Goal: Task Accomplishment & Management: Manage account settings

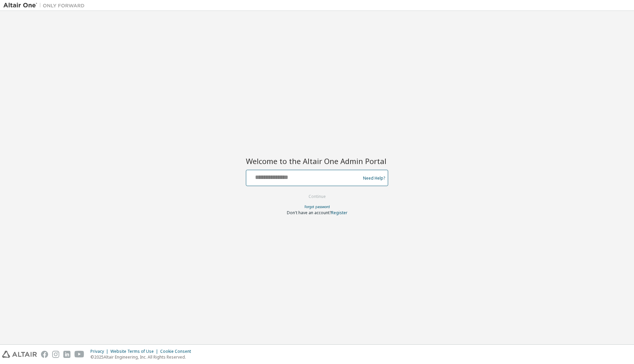
click at [263, 178] on input "text" at bounding box center [304, 176] width 111 height 10
type input "**********"
click at [301, 194] on button "Continue" at bounding box center [316, 196] width 31 height 10
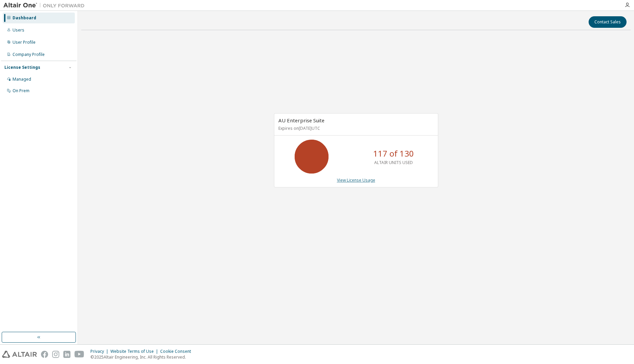
click at [356, 180] on link "View License Usage" at bounding box center [356, 180] width 38 height 6
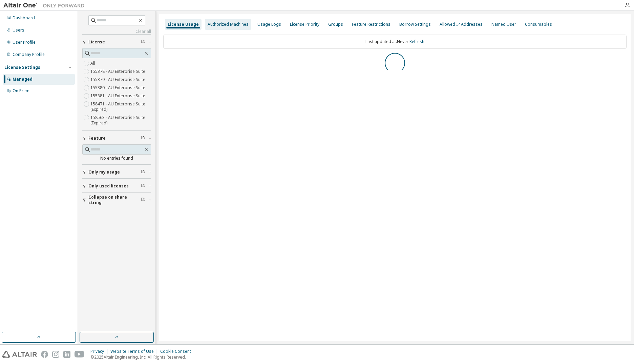
click at [237, 27] on div "Authorized Machines" at bounding box center [228, 24] width 41 height 5
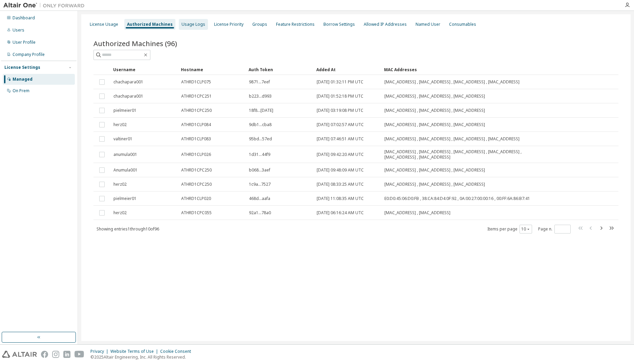
click at [194, 25] on div "Usage Logs" at bounding box center [193, 24] width 24 height 5
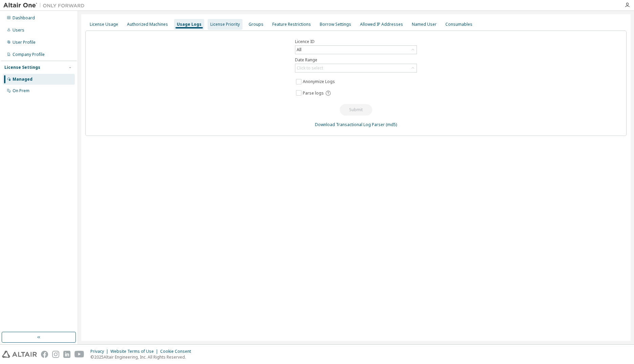
click at [219, 24] on div "License Priority" at bounding box center [224, 24] width 29 height 5
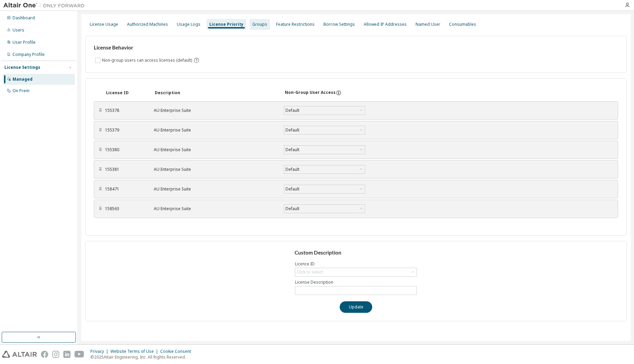
click at [253, 25] on div "Groups" at bounding box center [259, 24] width 15 height 5
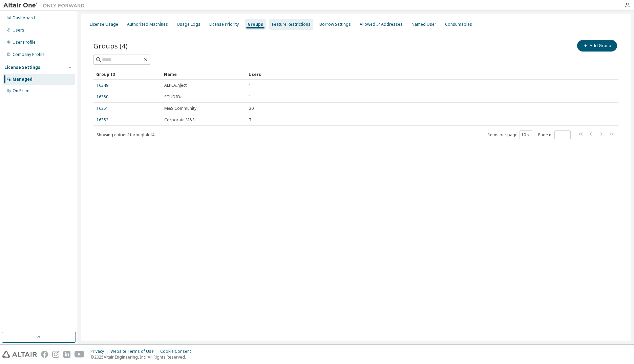
click at [284, 24] on div "Feature Restrictions" at bounding box center [291, 24] width 39 height 5
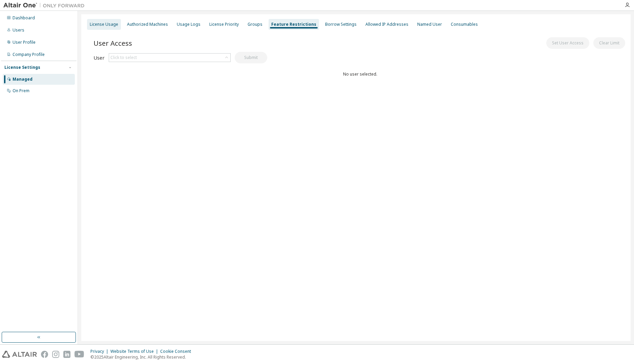
click at [104, 22] on div "License Usage" at bounding box center [104, 24] width 28 height 5
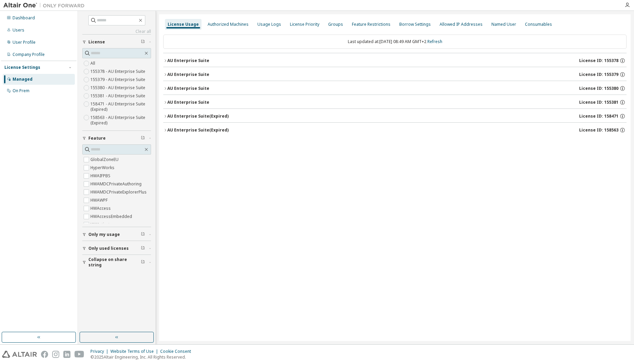
click at [166, 130] on icon "button" at bounding box center [165, 130] width 4 height 4
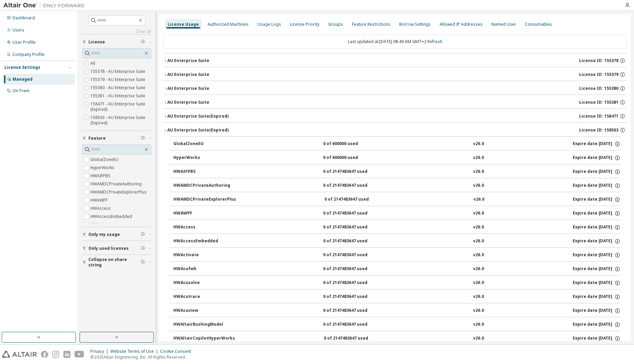
click at [166, 130] on icon "button" at bounding box center [165, 130] width 4 height 4
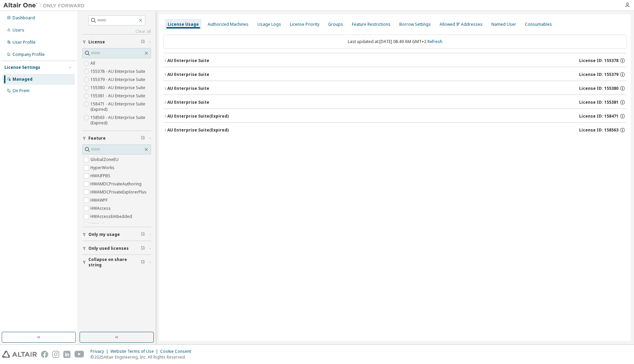
click at [166, 129] on icon "button" at bounding box center [165, 130] width 4 height 4
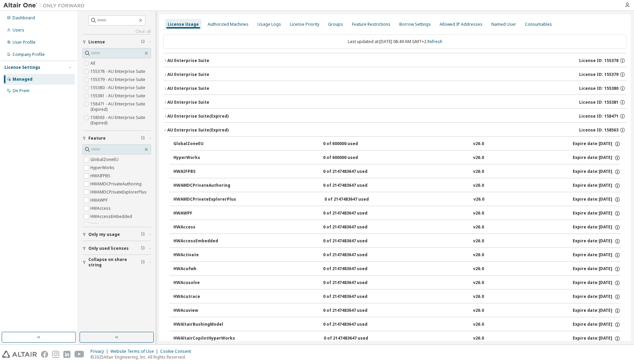
click at [166, 115] on icon "button" at bounding box center [165, 116] width 4 height 4
click at [166, 117] on icon "button" at bounding box center [165, 116] width 4 height 4
click at [164, 128] on icon "button" at bounding box center [165, 130] width 4 height 4
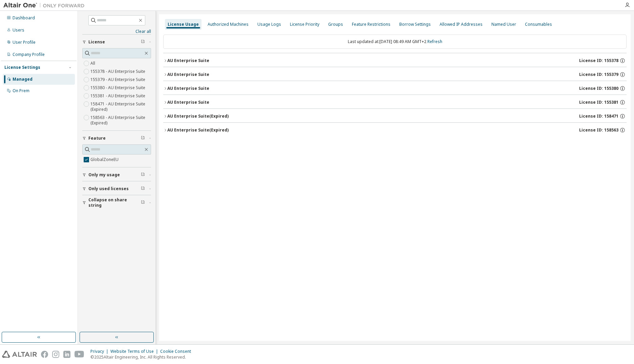
click at [167, 129] on div "AU Enterprise Suite (Expired)" at bounding box center [197, 129] width 61 height 5
click at [166, 118] on button "AU Enterprise Suite (Expired) License ID: 158471" at bounding box center [394, 116] width 463 height 15
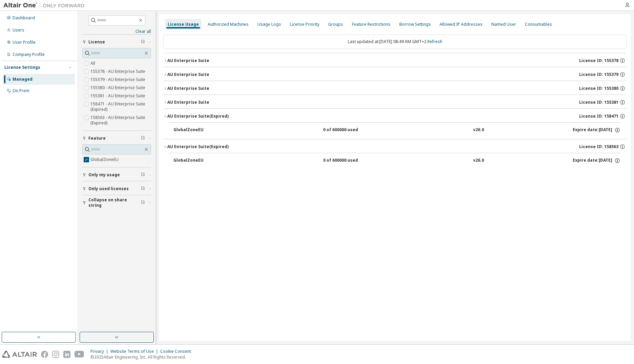
click at [167, 102] on icon "button" at bounding box center [165, 102] width 4 height 4
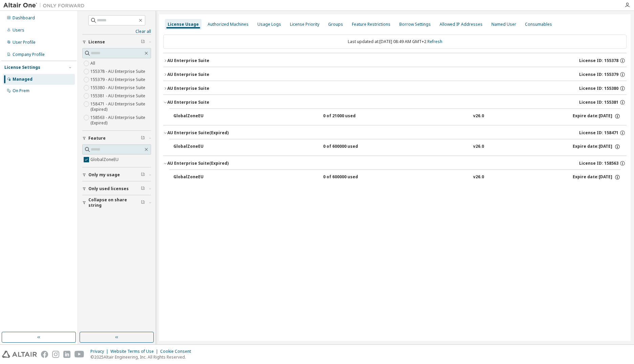
drag, startPoint x: 167, startPoint y: 90, endPoint x: 167, endPoint y: 80, distance: 10.5
click at [167, 90] on button "AU Enterprise Suite License ID: 155380" at bounding box center [394, 88] width 463 height 15
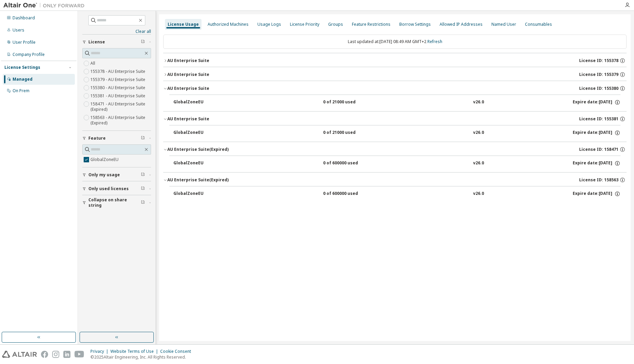
drag, startPoint x: 167, startPoint y: 75, endPoint x: 167, endPoint y: 70, distance: 4.7
click at [167, 75] on icon "button" at bounding box center [165, 74] width 4 height 4
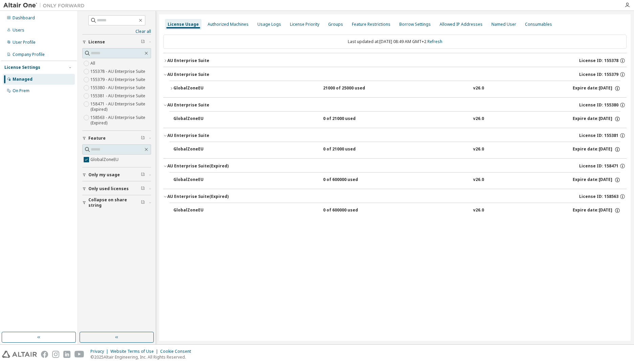
click at [167, 62] on icon "button" at bounding box center [165, 61] width 4 height 4
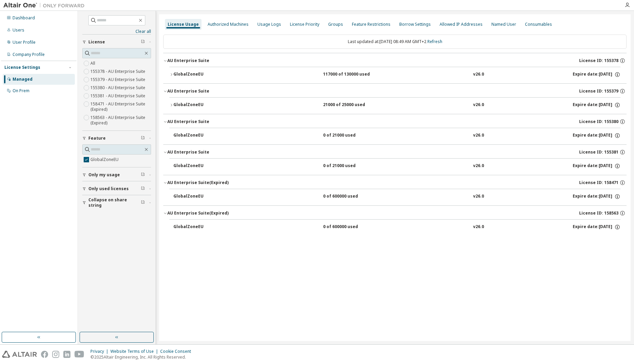
click at [20, 79] on div "Managed" at bounding box center [23, 79] width 20 height 5
click at [297, 22] on div "License Priority" at bounding box center [304, 24] width 29 height 5
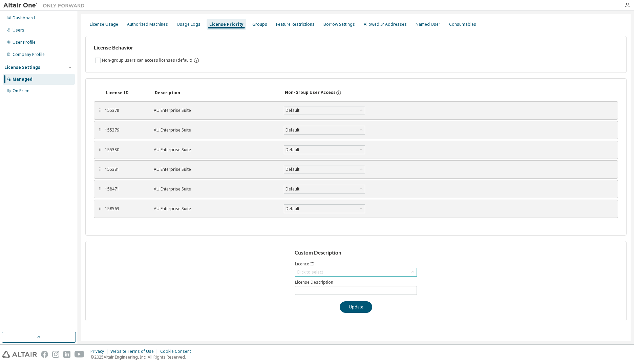
click at [312, 272] on div "Click to select" at bounding box center [310, 271] width 26 height 5
click at [314, 291] on li "155378 - AU Enterprise Suite" at bounding box center [356, 290] width 120 height 9
type input "**********"
click at [306, 272] on div "155378 - AU Enterprise Suite" at bounding box center [324, 271] width 57 height 7
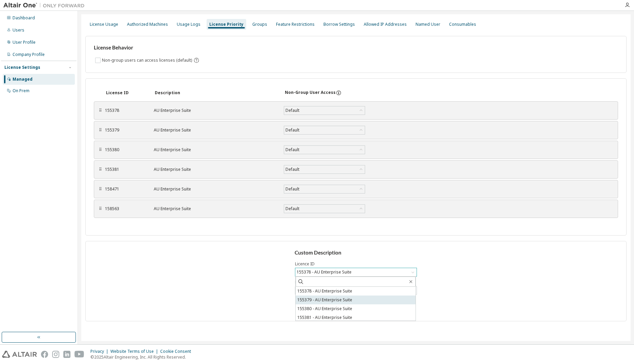
click at [313, 301] on li "155379 - AU Enterprise Suite" at bounding box center [356, 299] width 120 height 9
click at [305, 270] on div "155379 - AU Enterprise Suite" at bounding box center [324, 271] width 57 height 7
click at [237, 281] on div "**********" at bounding box center [355, 281] width 541 height 80
click at [252, 22] on div "Groups" at bounding box center [259, 24] width 15 height 5
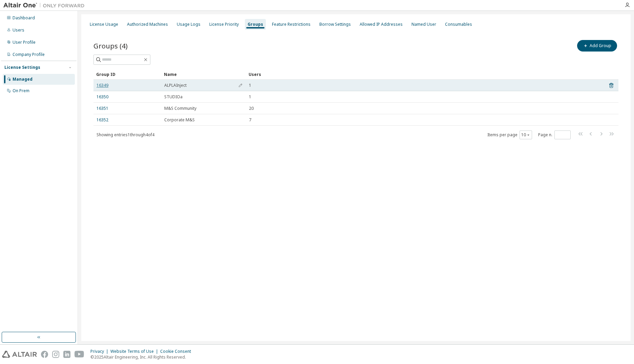
click at [102, 87] on link "16349" at bounding box center [102, 85] width 12 height 5
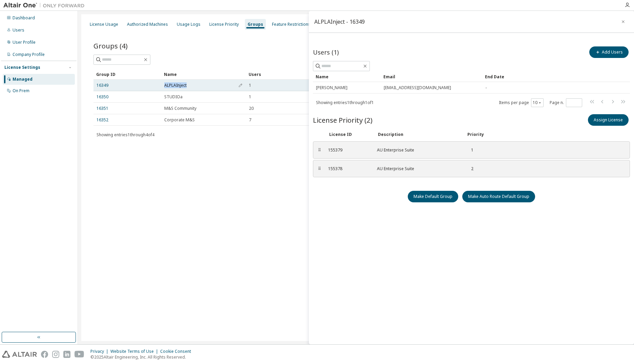
drag, startPoint x: 157, startPoint y: 85, endPoint x: 200, endPoint y: 85, distance: 42.7
click at [200, 85] on tr "16349 ALPLAInject 1" at bounding box center [355, 86] width 525 height 12
drag, startPoint x: 200, startPoint y: 85, endPoint x: 170, endPoint y: 85, distance: 29.8
copy tr "ALPLAInject"
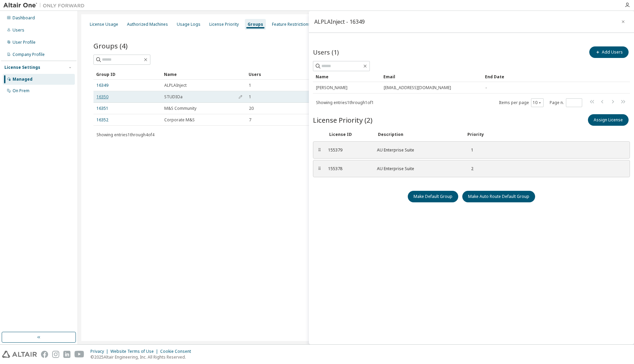
click at [102, 97] on link "16350" at bounding box center [102, 96] width 12 height 5
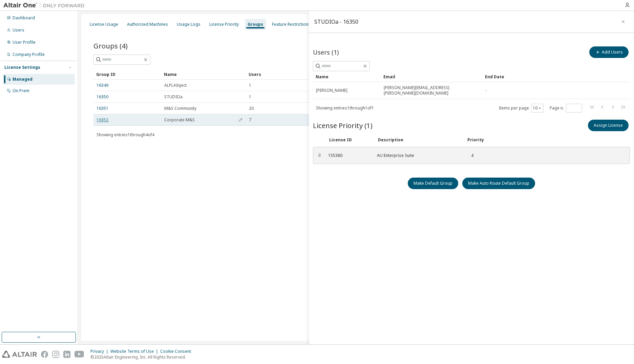
click at [106, 119] on link "16352" at bounding box center [102, 119] width 12 height 5
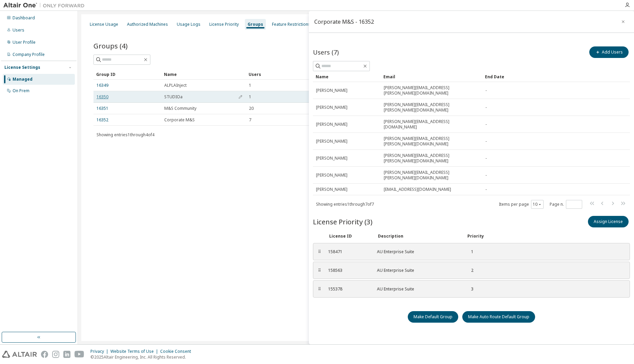
click at [104, 97] on link "16350" at bounding box center [102, 96] width 12 height 5
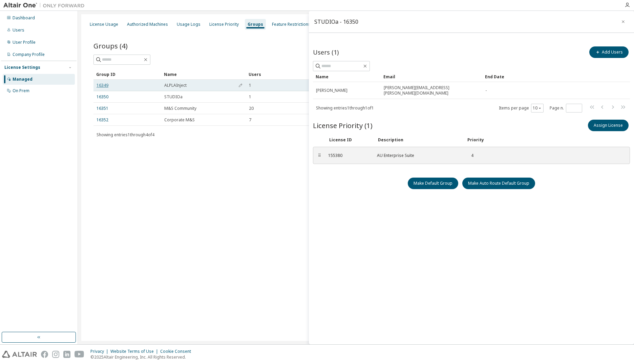
click at [102, 86] on link "16349" at bounding box center [102, 85] width 12 height 5
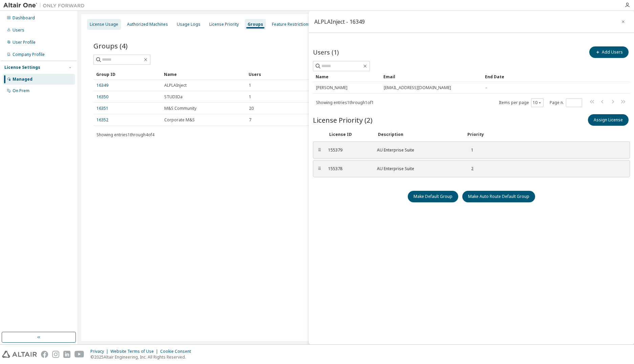
click at [108, 25] on div "License Usage" at bounding box center [104, 24] width 28 height 5
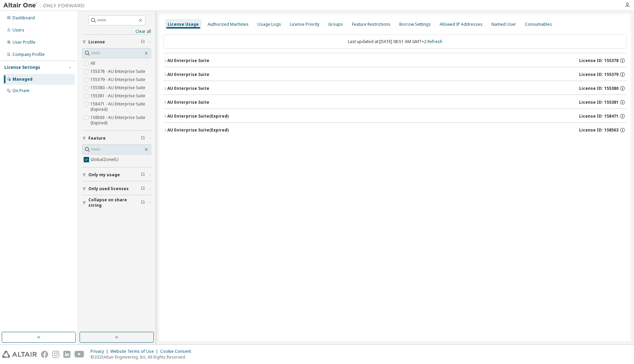
click at [196, 60] on div "AU Enterprise Suite" at bounding box center [188, 60] width 42 height 5
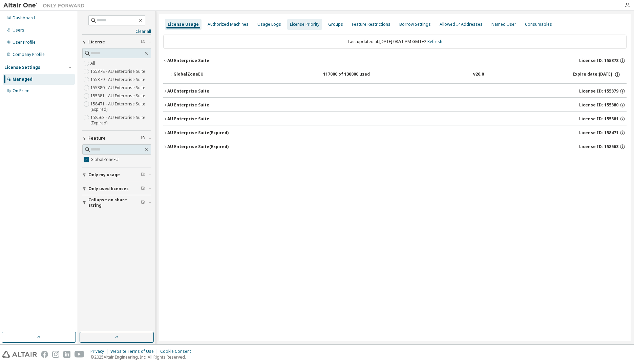
click at [304, 25] on div "License Priority" at bounding box center [304, 24] width 29 height 5
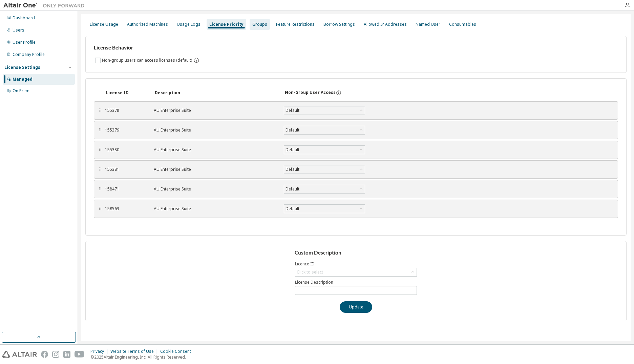
click at [256, 23] on div "Groups" at bounding box center [259, 24] width 15 height 5
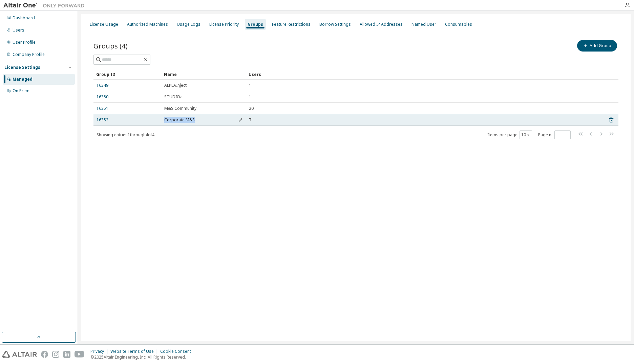
drag, startPoint x: 161, startPoint y: 119, endPoint x: 203, endPoint y: 121, distance: 42.7
click at [203, 121] on tr "16352 Corporate M&S 7" at bounding box center [355, 120] width 525 height 12
drag, startPoint x: 203, startPoint y: 121, endPoint x: 184, endPoint y: 121, distance: 19.0
copy tr "Corporate M&S"
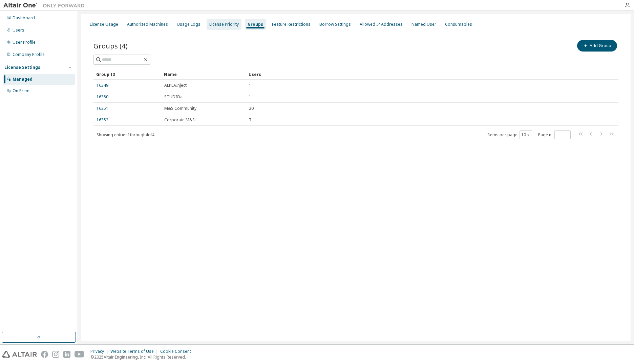
click at [213, 26] on div "License Priority" at bounding box center [223, 24] width 29 height 5
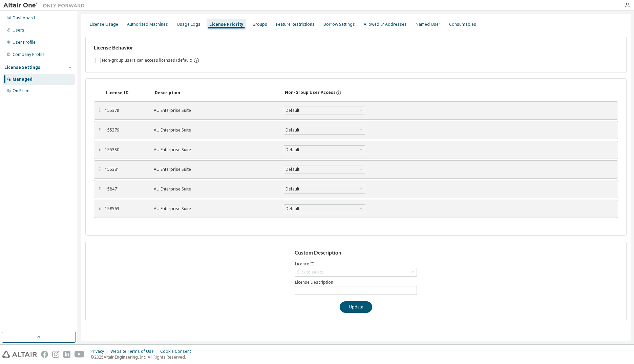
click at [154, 110] on div "AU Enterprise Suite" at bounding box center [215, 110] width 122 height 5
click at [307, 270] on div "Click to select" at bounding box center [310, 271] width 26 height 5
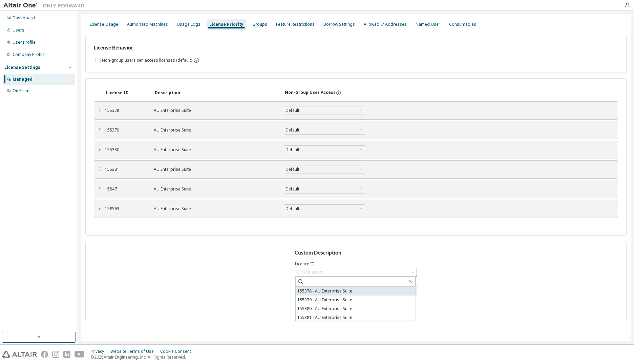
click at [302, 291] on li "155378 - AU Enterprise Suite" at bounding box center [356, 290] width 120 height 9
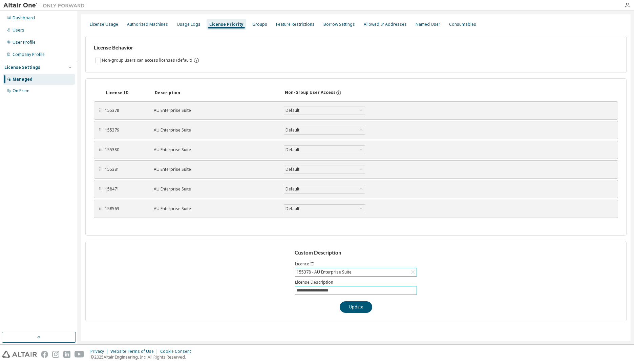
click at [305, 288] on input "**********" at bounding box center [356, 289] width 118 height 5
paste input "text"
type input "**********"
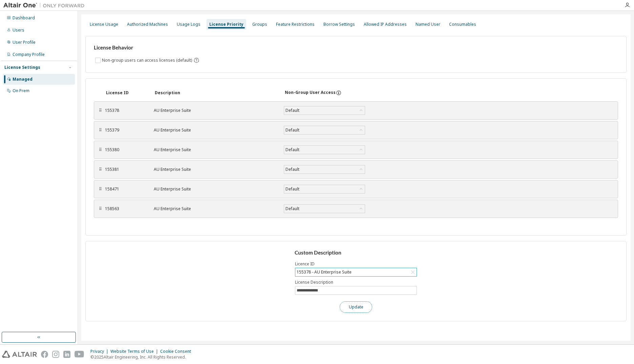
click at [360, 307] on button "Update" at bounding box center [356, 307] width 32 height 12
click at [255, 23] on div "Groups" at bounding box center [259, 24] width 15 height 5
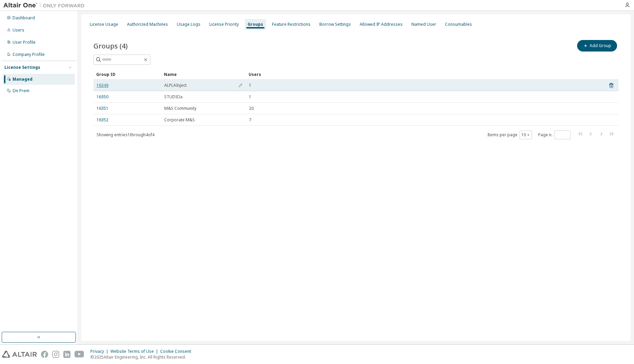
click at [102, 87] on link "16349" at bounding box center [102, 85] width 12 height 5
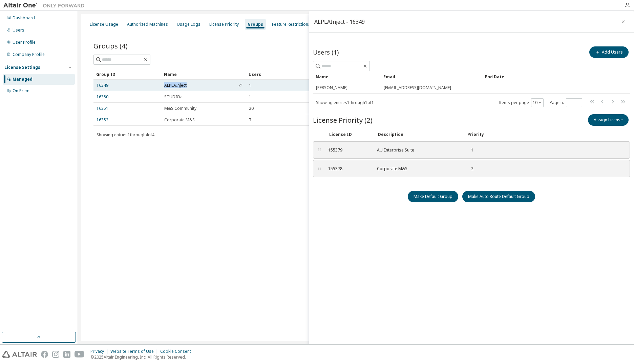
drag, startPoint x: 159, startPoint y: 85, endPoint x: 198, endPoint y: 84, distance: 38.6
click at [198, 84] on tr "16349 ALPLAInject 1" at bounding box center [355, 86] width 525 height 12
drag, startPoint x: 198, startPoint y: 84, endPoint x: 182, endPoint y: 84, distance: 15.9
copy tr "ALPLAInject"
click at [225, 22] on div "License Priority" at bounding box center [223, 24] width 29 height 5
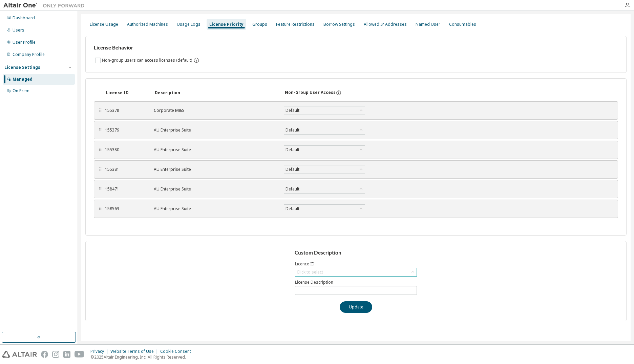
click at [321, 271] on div "Click to select" at bounding box center [310, 271] width 26 height 5
click at [303, 300] on li "155379 - AU Enterprise Suite" at bounding box center [356, 299] width 120 height 9
click at [313, 288] on input "**********" at bounding box center [356, 289] width 118 height 5
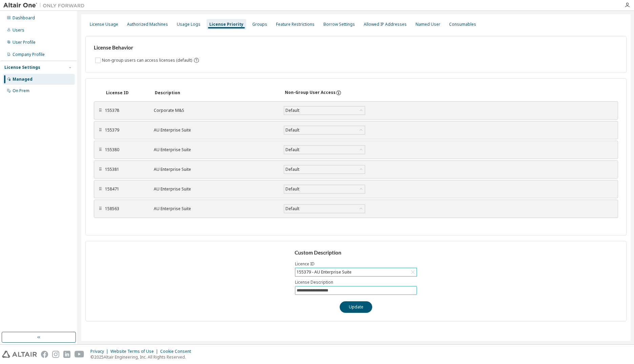
paste input "text"
type input "**********"
click at [358, 308] on button "Update" at bounding box center [356, 307] width 32 height 12
click at [256, 26] on div "Groups" at bounding box center [259, 24] width 15 height 5
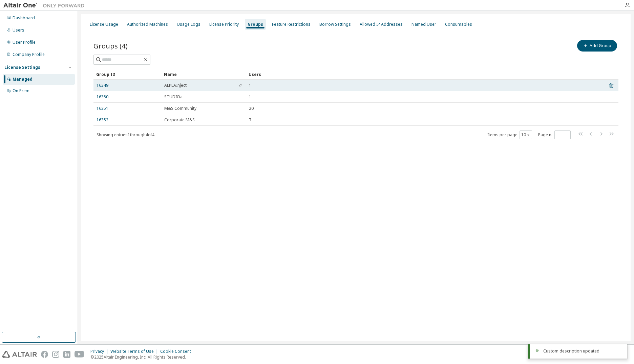
click at [169, 86] on span "ALPLAInject" at bounding box center [175, 85] width 22 height 5
click at [105, 84] on link "16349" at bounding box center [102, 85] width 12 height 5
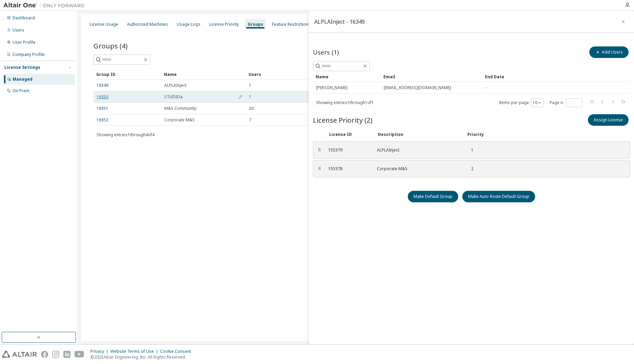
click at [103, 94] on link "16350" at bounding box center [102, 96] width 12 height 5
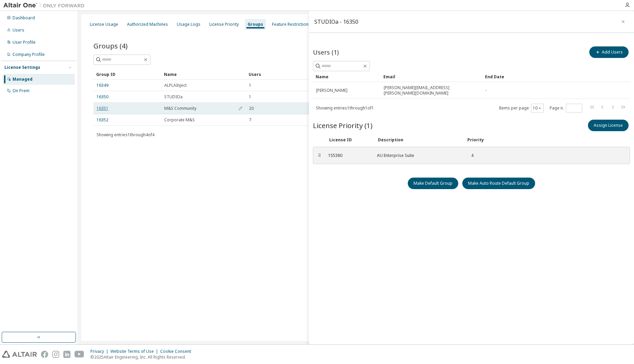
click at [101, 108] on link "16351" at bounding box center [102, 108] width 12 height 5
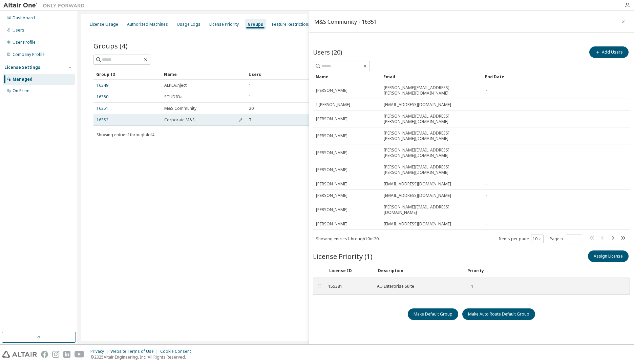
click at [100, 120] on link "16352" at bounding box center [102, 119] width 12 height 5
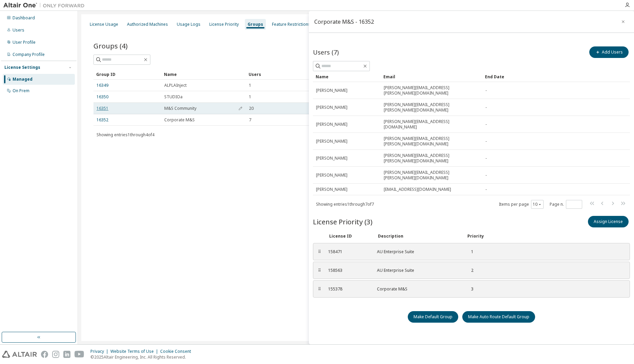
click at [106, 107] on link "16351" at bounding box center [102, 108] width 12 height 5
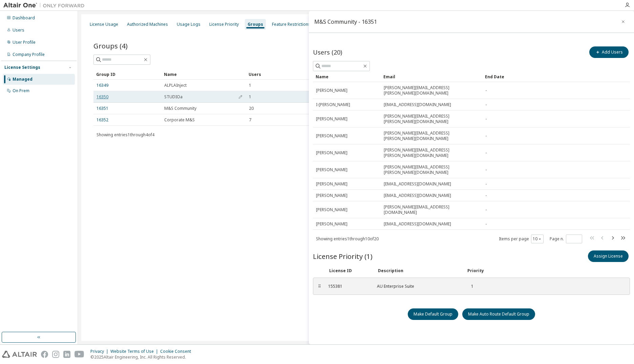
click at [105, 95] on link "16350" at bounding box center [102, 96] width 12 height 5
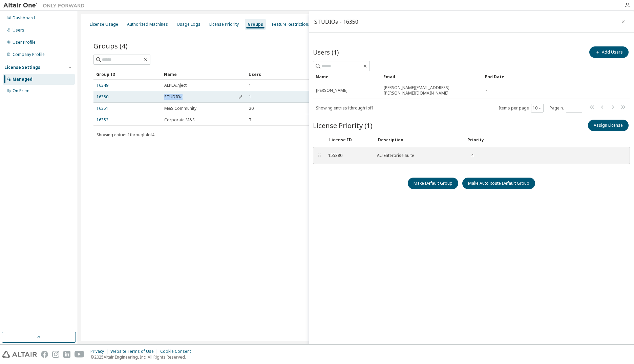
drag, startPoint x: 159, startPoint y: 96, endPoint x: 192, endPoint y: 100, distance: 32.3
click at [192, 100] on tr "16350 STUDIOa 1" at bounding box center [355, 97] width 525 height 12
drag, startPoint x: 192, startPoint y: 100, endPoint x: 173, endPoint y: 97, distance: 19.2
copy tr "STUDIOa"
click at [218, 24] on div "License Priority" at bounding box center [223, 24] width 29 height 5
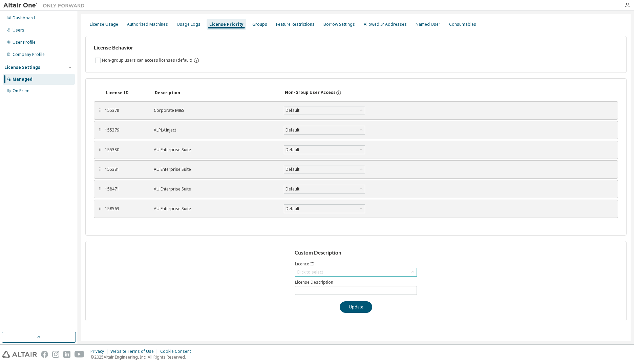
click at [308, 274] on div "Click to select" at bounding box center [310, 271] width 26 height 5
click at [305, 309] on li "155380 - AU Enterprise Suite" at bounding box center [356, 308] width 120 height 9
click at [309, 290] on input "**********" at bounding box center [356, 289] width 118 height 5
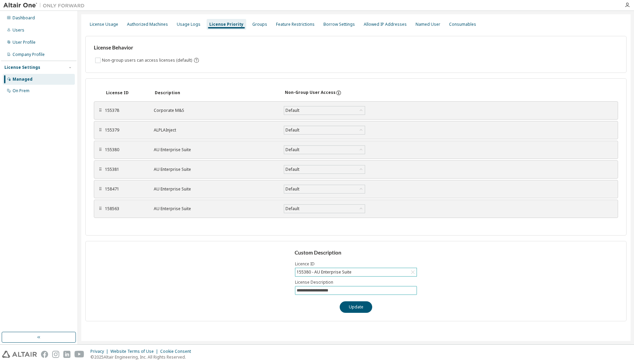
paste input "text"
type input "*******"
click at [361, 304] on button "Update" at bounding box center [356, 307] width 32 height 12
click at [252, 26] on div "Groups" at bounding box center [259, 24] width 15 height 5
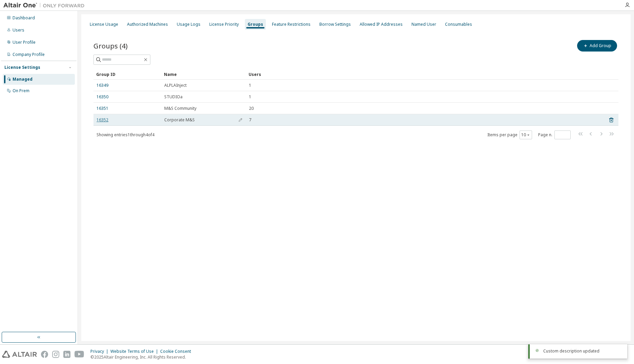
click at [100, 122] on link "16352" at bounding box center [102, 119] width 12 height 5
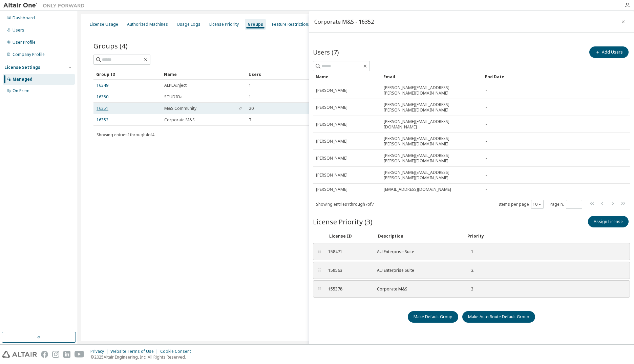
click at [102, 107] on link "16351" at bounding box center [102, 108] width 12 height 5
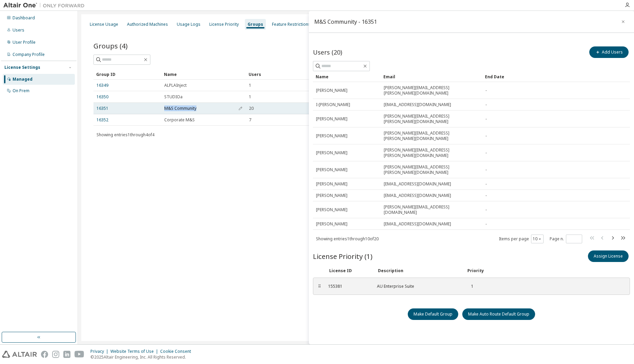
drag, startPoint x: 163, startPoint y: 107, endPoint x: 213, endPoint y: 108, distance: 50.1
click at [213, 108] on td "M&S Community" at bounding box center [203, 109] width 85 height 12
drag, startPoint x: 213, startPoint y: 108, endPoint x: 183, endPoint y: 109, distance: 29.8
copy span "M&S Community"
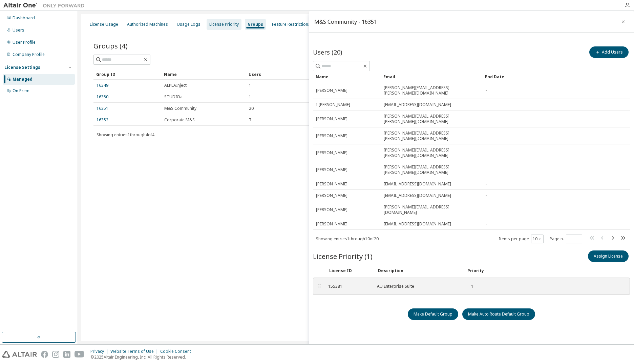
click at [215, 26] on div "License Priority" at bounding box center [223, 24] width 29 height 5
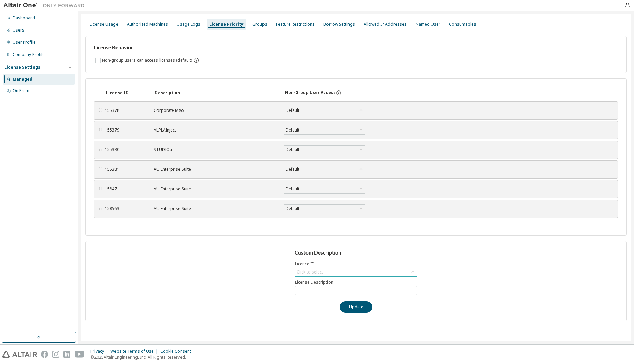
click at [309, 273] on div "Click to select" at bounding box center [310, 271] width 26 height 5
click at [311, 316] on li "155381 - AU Enterprise Suite" at bounding box center [356, 317] width 120 height 9
click at [308, 289] on input "**********" at bounding box center [356, 289] width 118 height 5
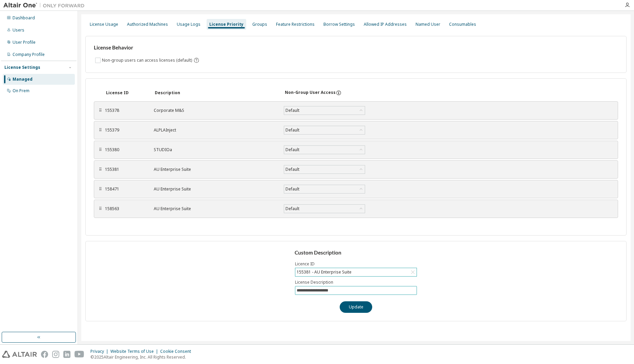
paste input "text"
type input "**********"
click at [357, 311] on button "Update" at bounding box center [356, 307] width 32 height 12
click at [255, 22] on div "Groups" at bounding box center [259, 24] width 15 height 5
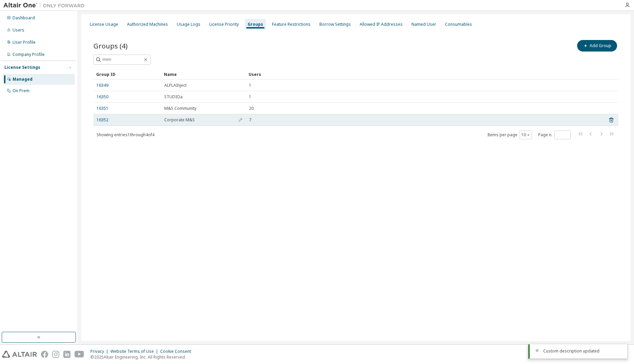
click at [177, 118] on span "Corporate M&S" at bounding box center [179, 119] width 30 height 5
click at [105, 121] on link "16352" at bounding box center [102, 119] width 12 height 5
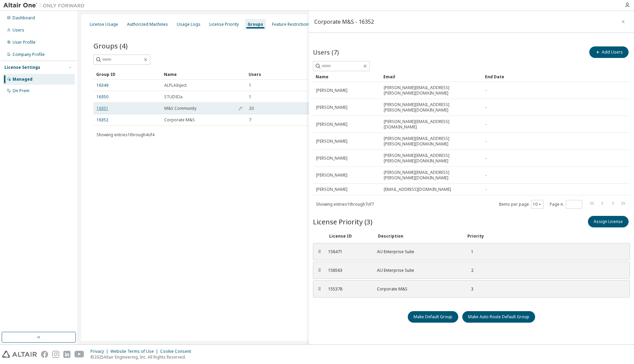
click at [103, 108] on link "16351" at bounding box center [102, 108] width 12 height 5
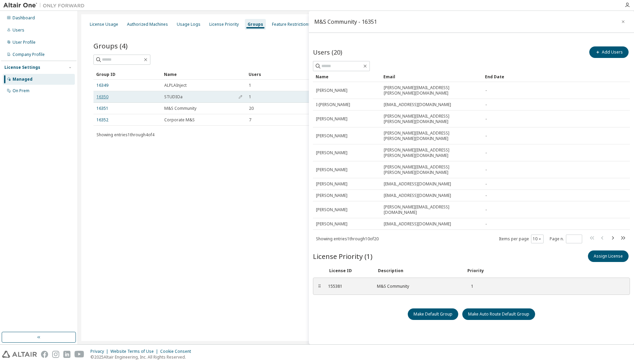
click at [101, 97] on link "16350" at bounding box center [102, 96] width 12 height 5
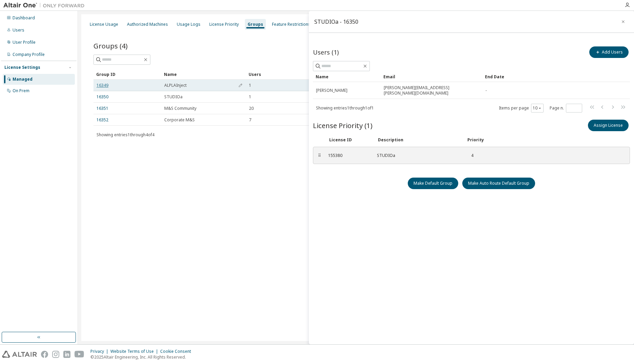
click at [103, 86] on link "16349" at bounding box center [102, 85] width 12 height 5
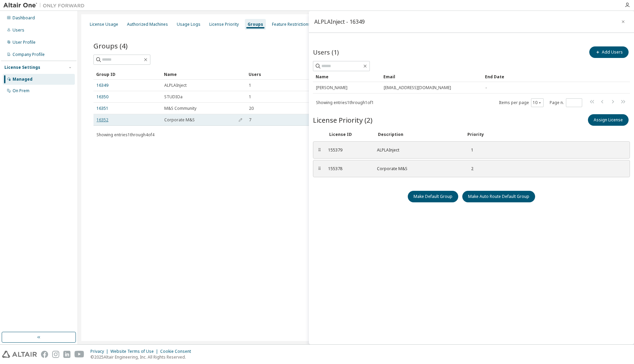
click at [103, 121] on link "16352" at bounding box center [102, 119] width 12 height 5
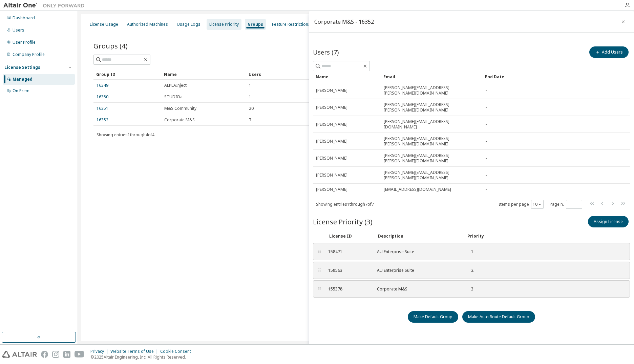
click at [213, 24] on div "License Priority" at bounding box center [223, 24] width 29 height 5
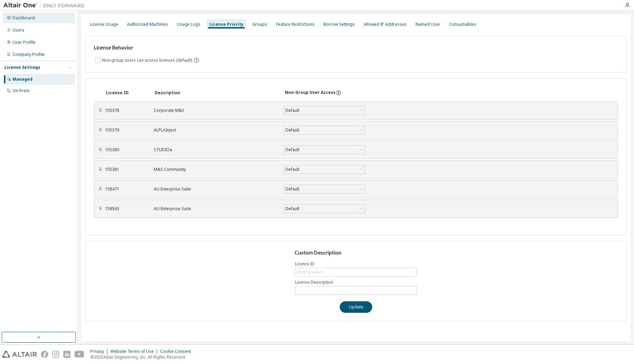
click at [24, 18] on div "Dashboard" at bounding box center [24, 17] width 22 height 5
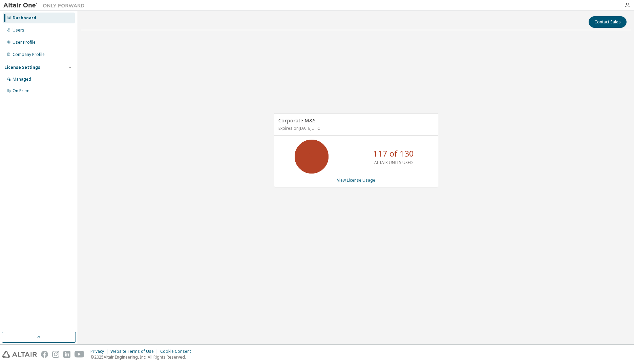
click at [342, 180] on link "View License Usage" at bounding box center [356, 180] width 38 height 6
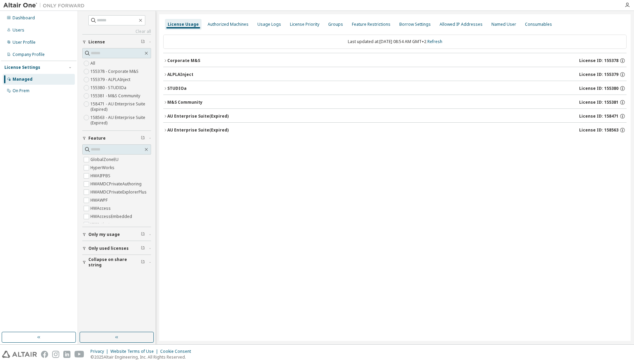
click at [191, 59] on div "Corporate M&S" at bounding box center [183, 60] width 33 height 5
drag, startPoint x: 166, startPoint y: 60, endPoint x: 166, endPoint y: 65, distance: 4.8
click at [166, 60] on icon "button" at bounding box center [165, 61] width 4 height 4
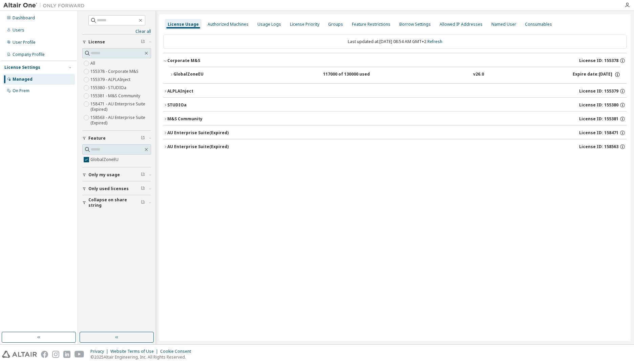
click at [172, 76] on icon "button" at bounding box center [171, 74] width 4 height 4
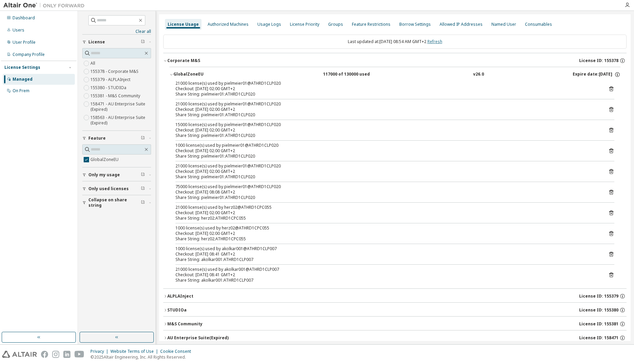
click at [435, 42] on link "Refresh" at bounding box center [434, 42] width 15 height 6
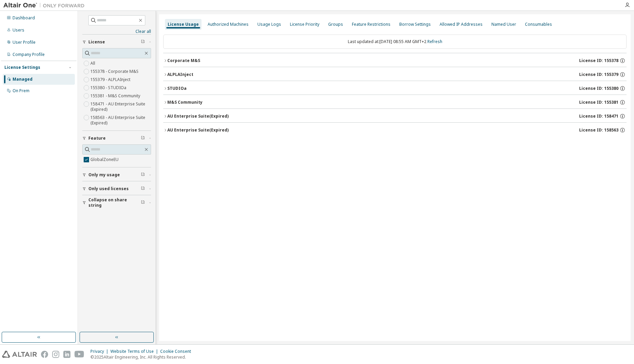
click at [187, 61] on div "Corporate M&S" at bounding box center [183, 60] width 33 height 5
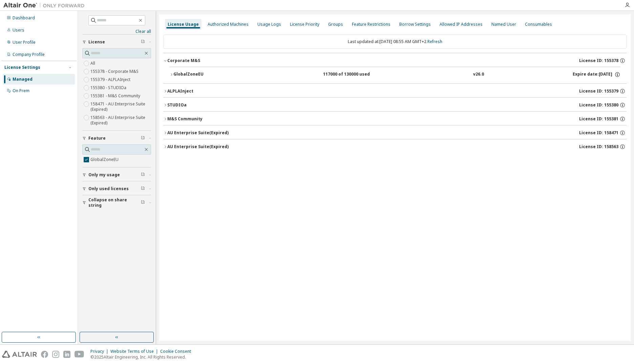
click at [182, 71] on button "GlobalZoneEU 117000 of 130000 used v26.0 Expire date: 2026-05-01" at bounding box center [394, 74] width 451 height 15
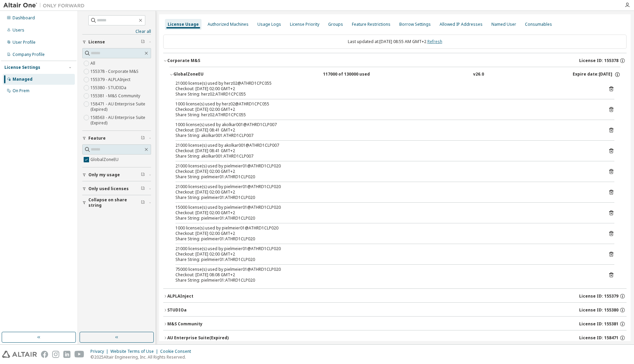
click at [442, 41] on link "Refresh" at bounding box center [434, 42] width 15 height 6
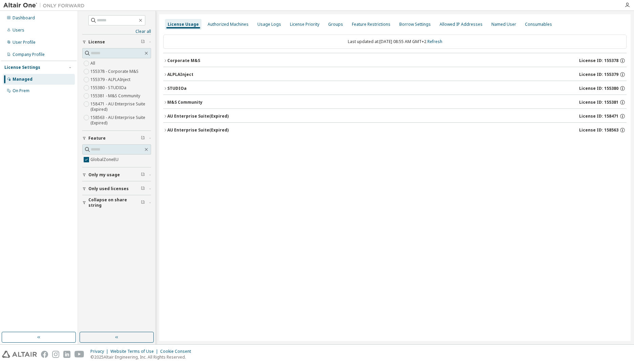
click at [190, 60] on div "Corporate M&S" at bounding box center [183, 60] width 33 height 5
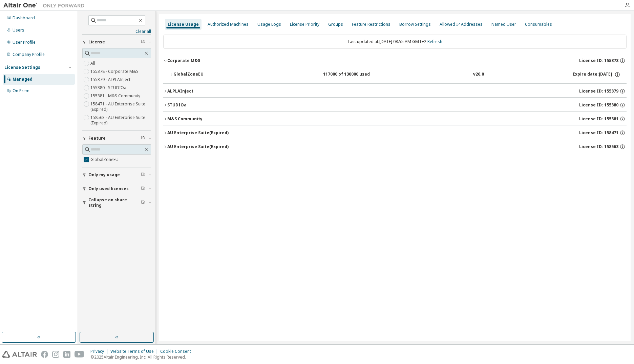
click at [190, 60] on div "Corporate M&S" at bounding box center [183, 60] width 33 height 5
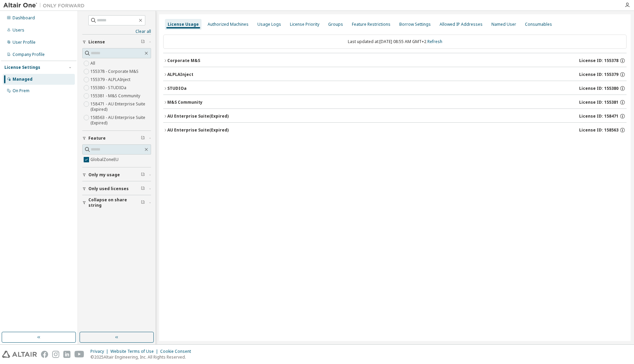
click at [186, 62] on div "Corporate M&S" at bounding box center [183, 60] width 33 height 5
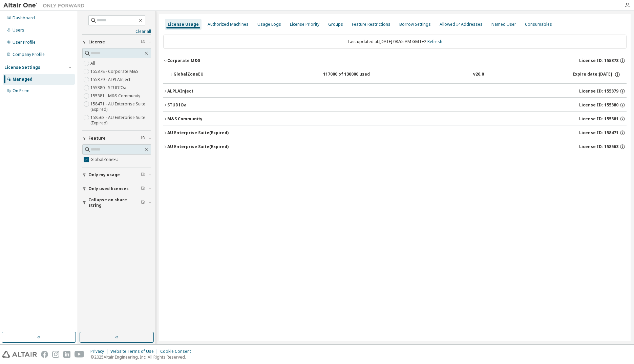
click at [181, 73] on div "GlobalZoneEU" at bounding box center [203, 74] width 61 height 6
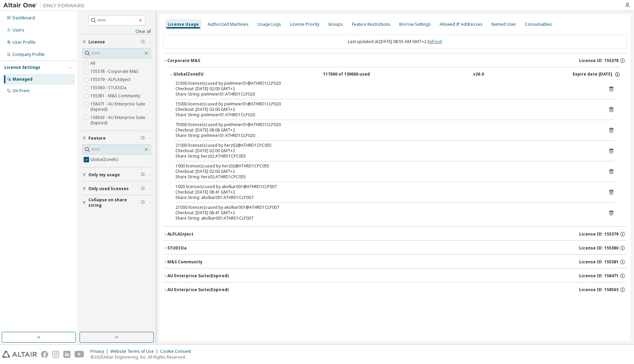
click at [442, 41] on link "Refresh" at bounding box center [434, 42] width 15 height 6
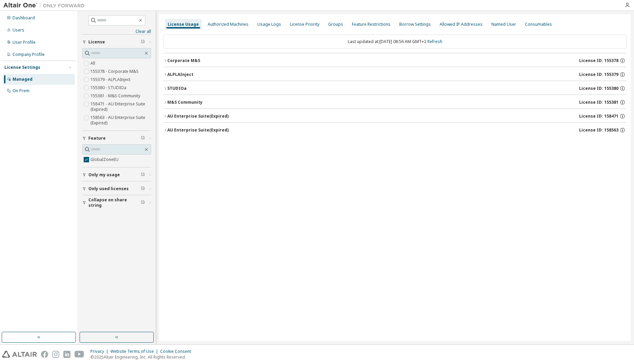
click at [189, 62] on div "Corporate M&S" at bounding box center [183, 60] width 33 height 5
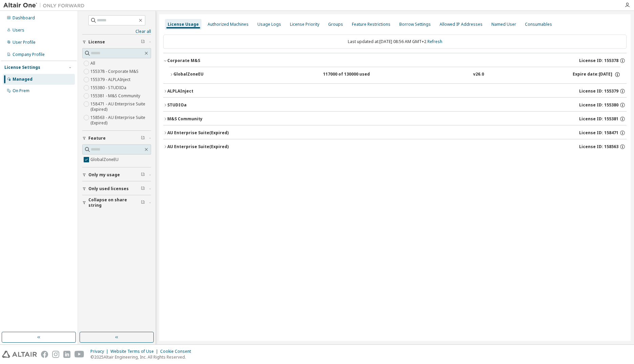
click at [186, 73] on div "GlobalZoneEU" at bounding box center [203, 74] width 61 height 6
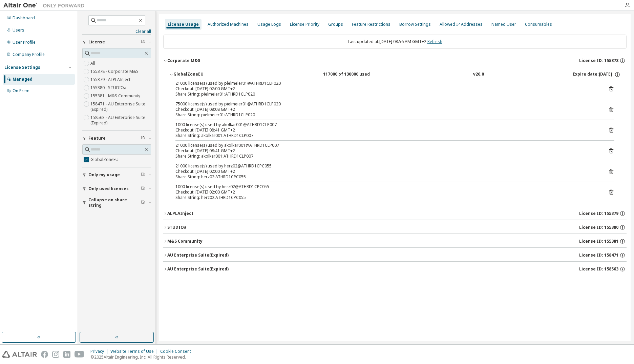
click at [442, 41] on link "Refresh" at bounding box center [434, 42] width 15 height 6
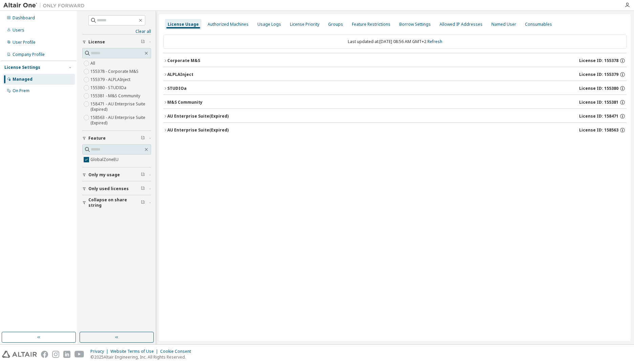
click at [182, 63] on div "Corporate M&S License ID: 155378" at bounding box center [396, 61] width 459 height 6
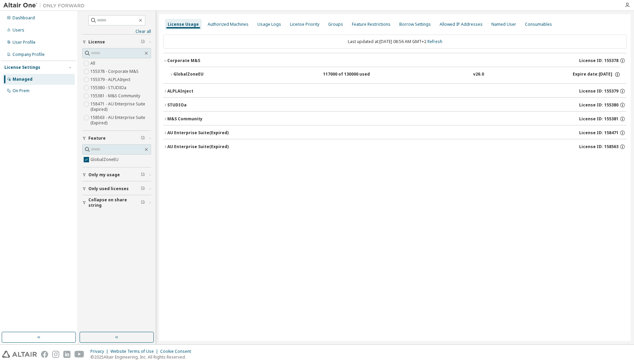
click at [179, 73] on div "GlobalZoneEU" at bounding box center [203, 74] width 61 height 6
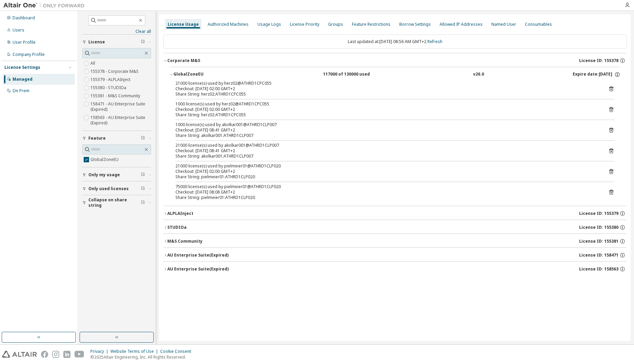
click at [611, 193] on icon at bounding box center [611, 193] width 2 height 2
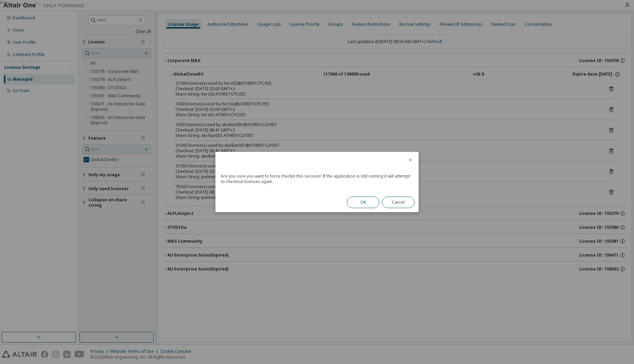
click at [362, 203] on button "OK" at bounding box center [363, 202] width 32 height 12
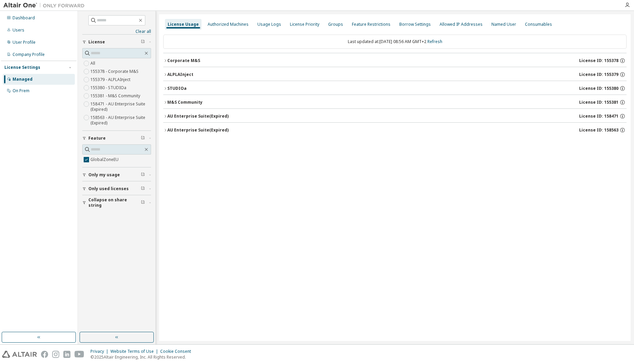
click at [165, 62] on icon "button" at bounding box center [165, 60] width 1 height 2
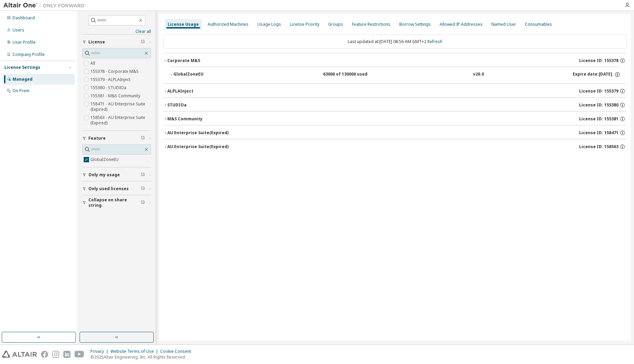
click at [173, 75] on icon "button" at bounding box center [171, 74] width 4 height 4
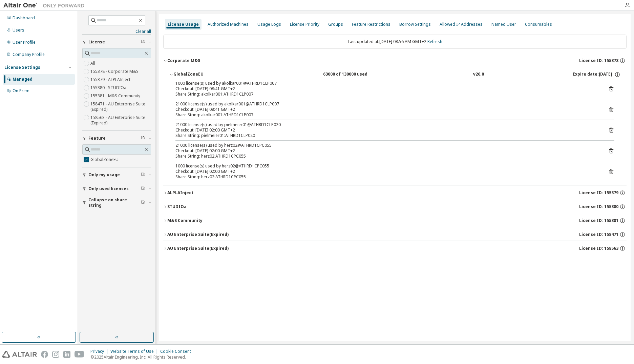
click at [611, 131] on icon at bounding box center [611, 131] width 2 height 2
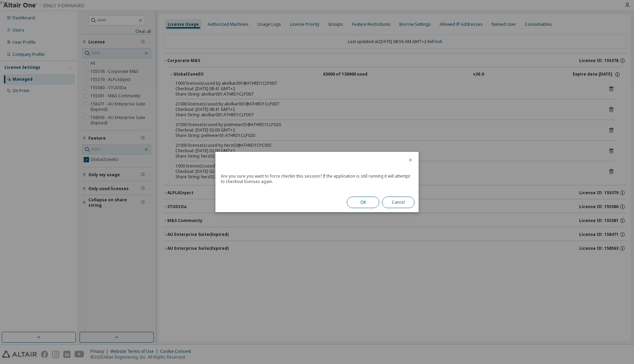
click at [362, 201] on button "OK" at bounding box center [363, 202] width 32 height 12
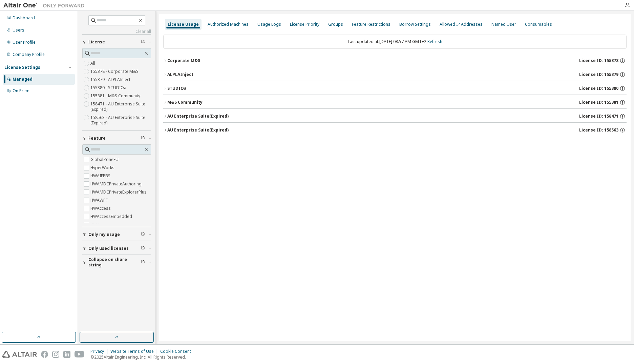
click at [170, 61] on div "Corporate M&S" at bounding box center [183, 60] width 33 height 5
click at [166, 60] on icon "button" at bounding box center [165, 60] width 1 height 2
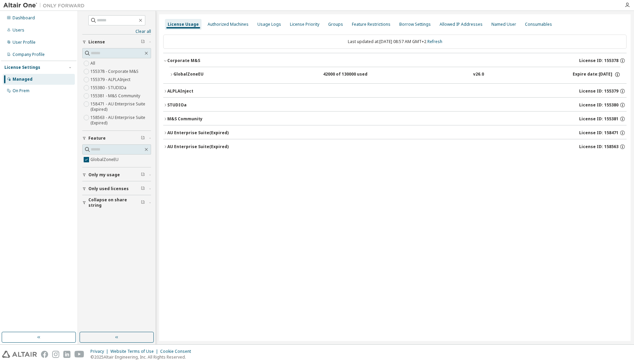
click at [171, 76] on icon "button" at bounding box center [171, 74] width 4 height 4
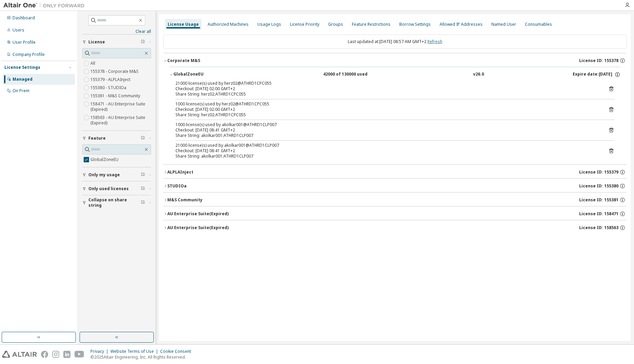
click at [440, 42] on link "Refresh" at bounding box center [434, 42] width 15 height 6
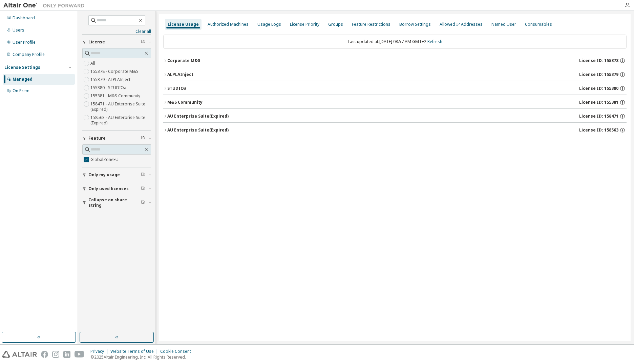
click at [177, 60] on div "Corporate M&S" at bounding box center [183, 60] width 33 height 5
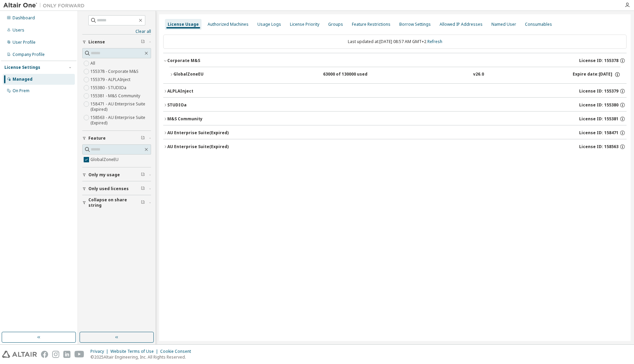
click at [176, 72] on div "GlobalZoneEU" at bounding box center [203, 74] width 61 height 6
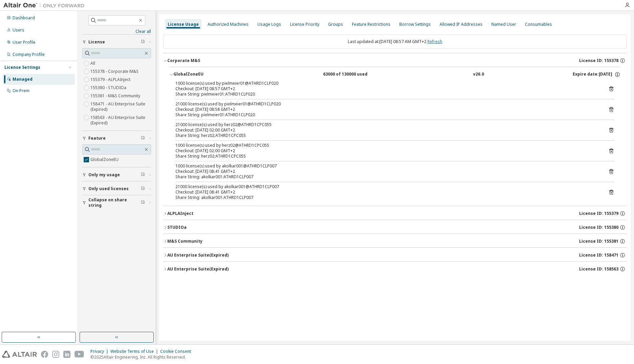
click at [442, 42] on link "Refresh" at bounding box center [434, 42] width 15 height 6
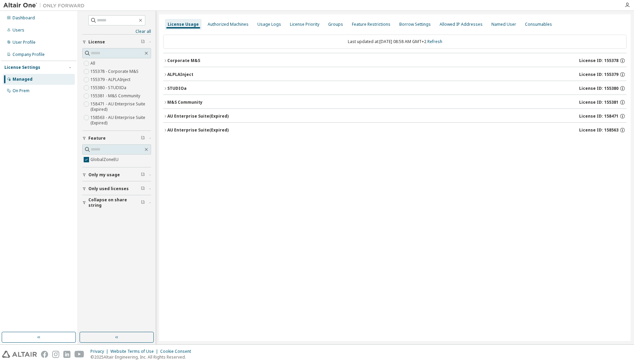
click at [180, 59] on div "Corporate M&S" at bounding box center [183, 60] width 33 height 5
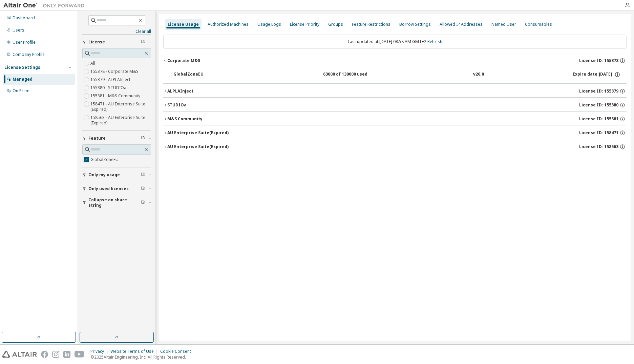
click at [186, 73] on div "GlobalZoneEU" at bounding box center [203, 74] width 61 height 6
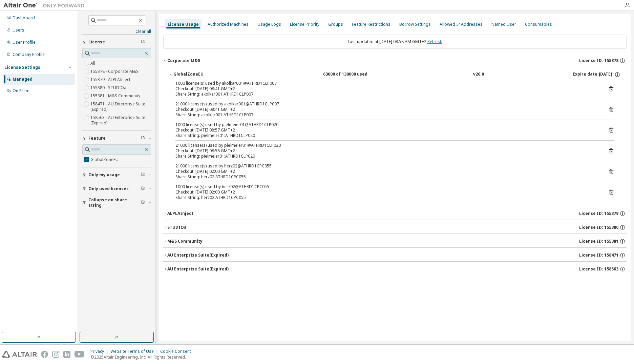
click at [442, 41] on link "Refresh" at bounding box center [434, 42] width 15 height 6
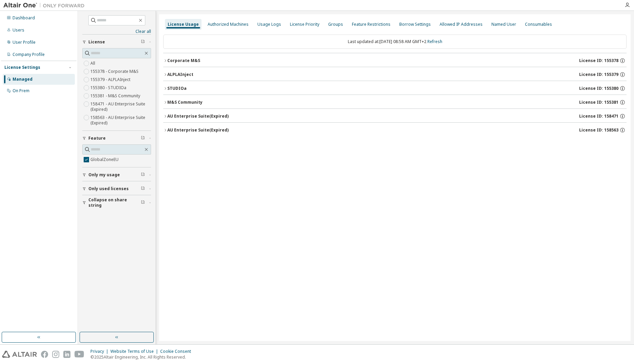
click at [193, 62] on div "Corporate M&S" at bounding box center [183, 60] width 33 height 5
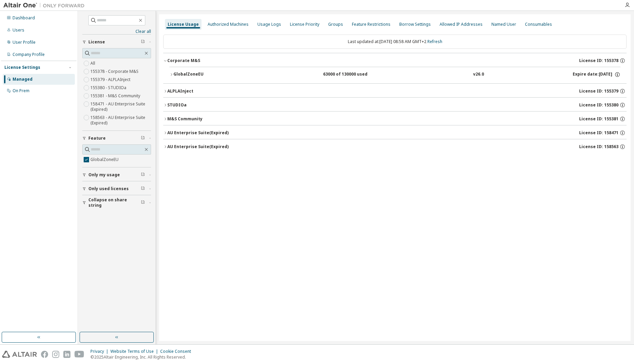
click at [185, 73] on div "GlobalZoneEU" at bounding box center [203, 74] width 61 height 6
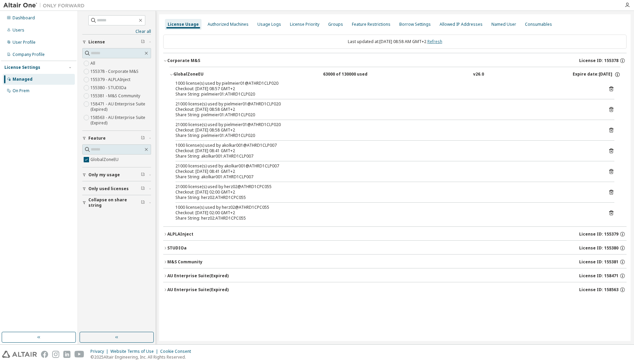
click at [441, 41] on link "Refresh" at bounding box center [434, 42] width 15 height 6
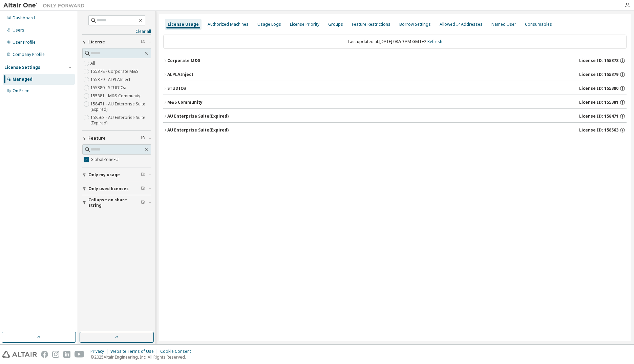
click at [190, 59] on div "Corporate M&S" at bounding box center [183, 60] width 33 height 5
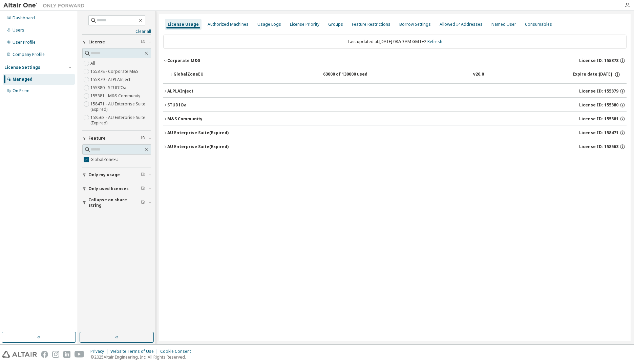
click at [183, 74] on div "GlobalZoneEU" at bounding box center [203, 74] width 61 height 6
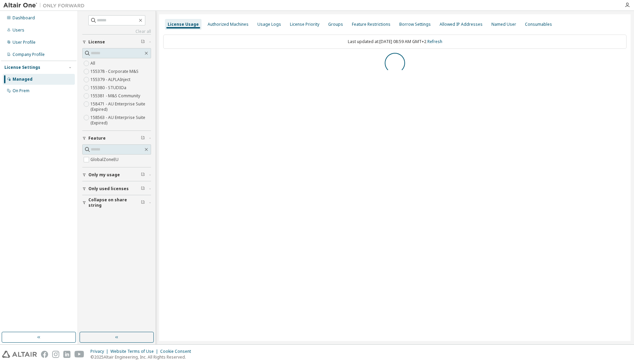
click at [103, 176] on span "Only my usage" at bounding box center [103, 174] width 31 height 5
click at [93, 209] on span "Only used licenses" at bounding box center [108, 207] width 40 height 5
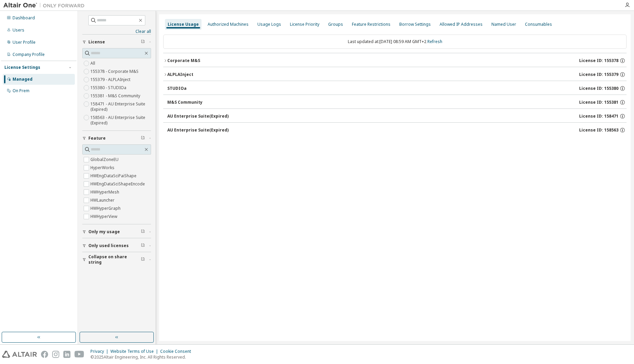
click at [95, 242] on button "Only used licenses" at bounding box center [116, 245] width 69 height 15
click at [84, 235] on button "Only my usage" at bounding box center [116, 231] width 69 height 15
click at [180, 62] on div "Corporate M&S" at bounding box center [183, 60] width 33 height 5
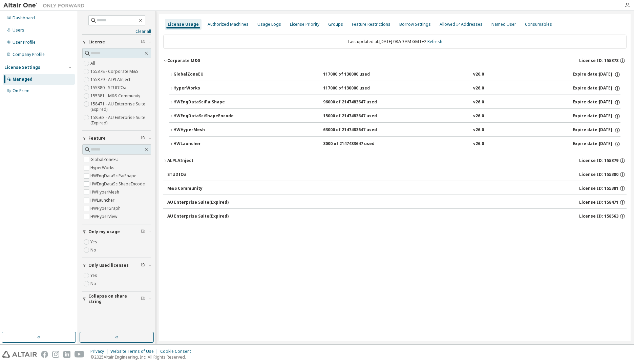
click at [18, 179] on div "Dashboard Users User Profile Company Profile License Settings Managed On Prem" at bounding box center [38, 171] width 75 height 319
